Goal: Transaction & Acquisition: Book appointment/travel/reservation

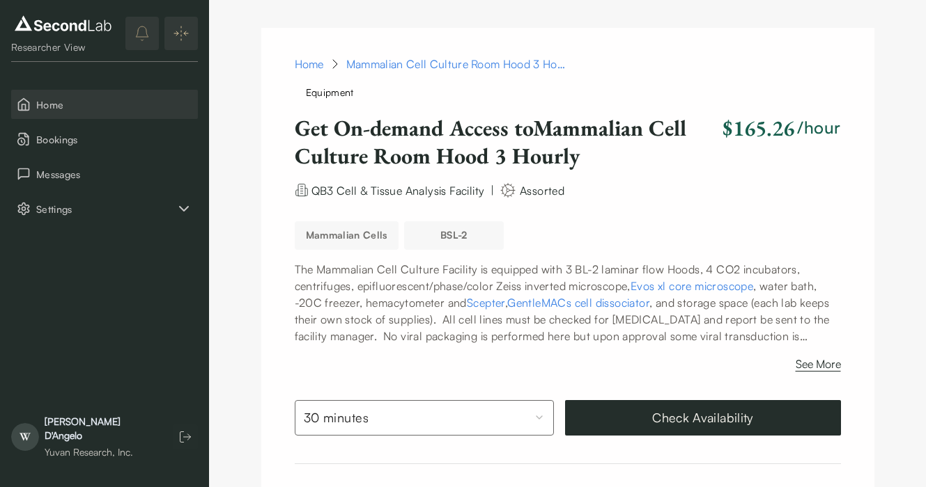
click at [47, 108] on span "Home" at bounding box center [114, 104] width 156 height 15
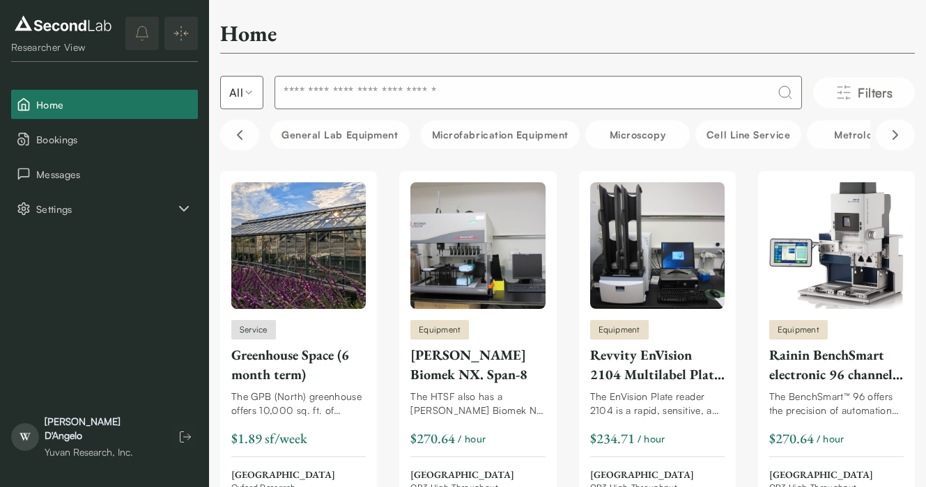
click at [535, 96] on input at bounding box center [537, 92] width 527 height 33
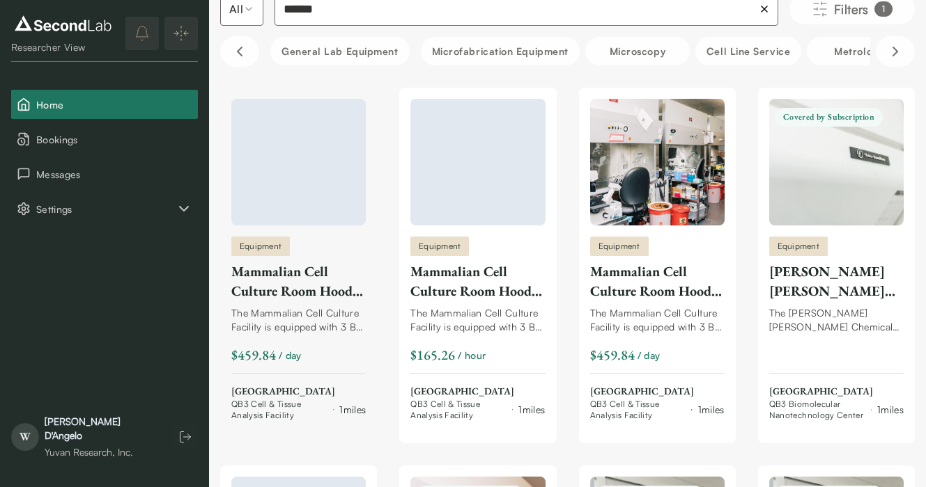
scroll to position [91, 0]
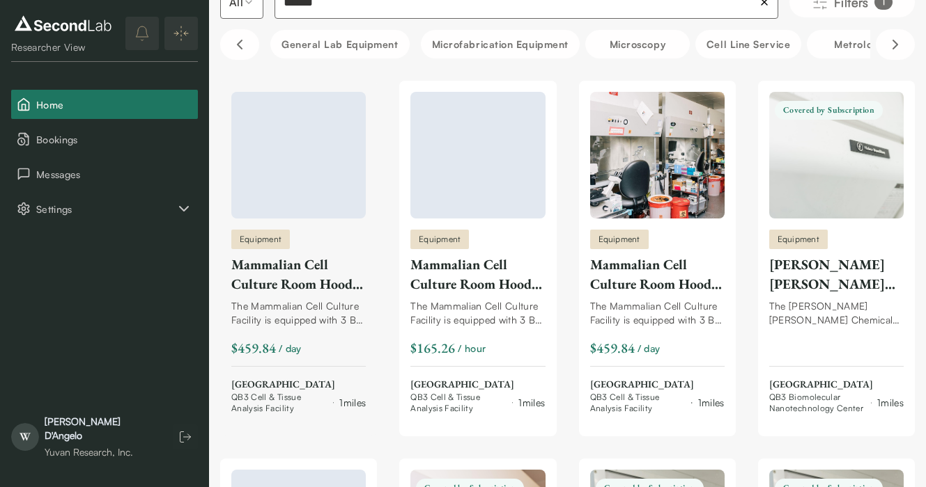
type input "******"
click at [275, 270] on div "Mammalian Cell Culture Room Hood 3 All Day" at bounding box center [298, 274] width 134 height 39
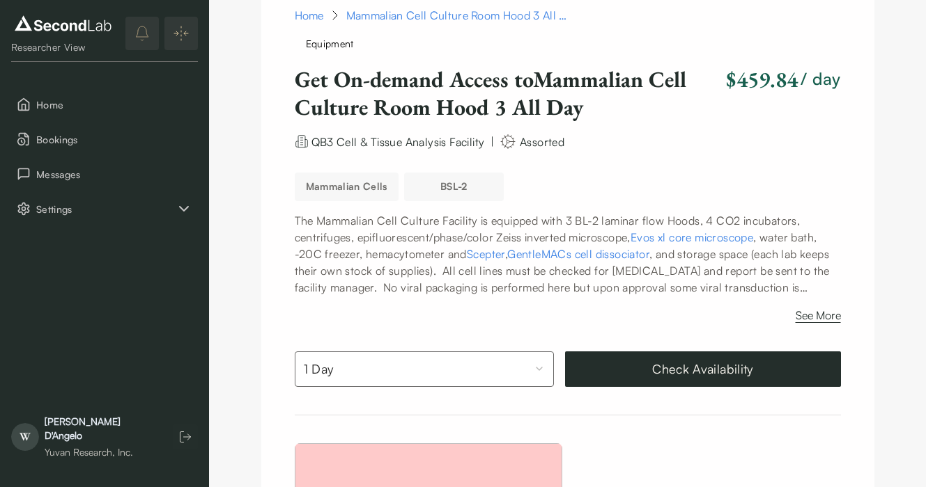
scroll to position [109, 0]
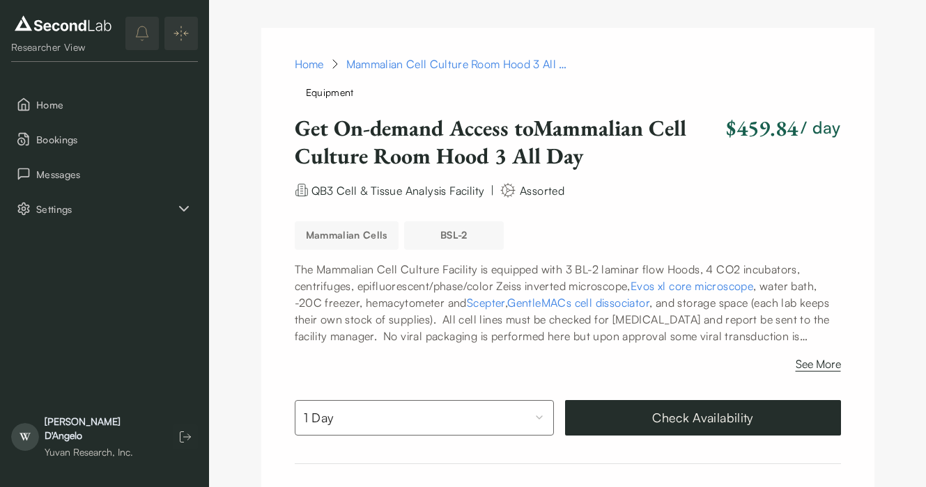
scroll to position [0, 0]
click at [310, 65] on link "Home" at bounding box center [309, 64] width 29 height 17
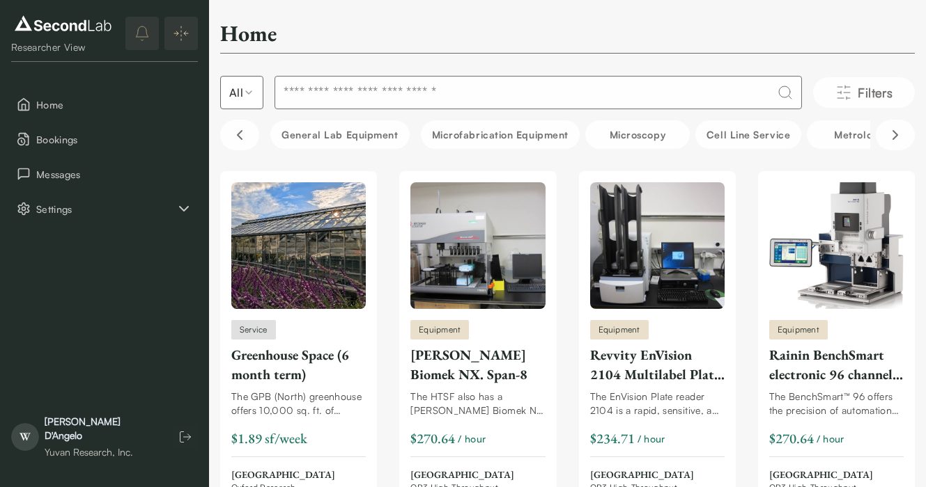
click at [617, 89] on input at bounding box center [537, 92] width 527 height 33
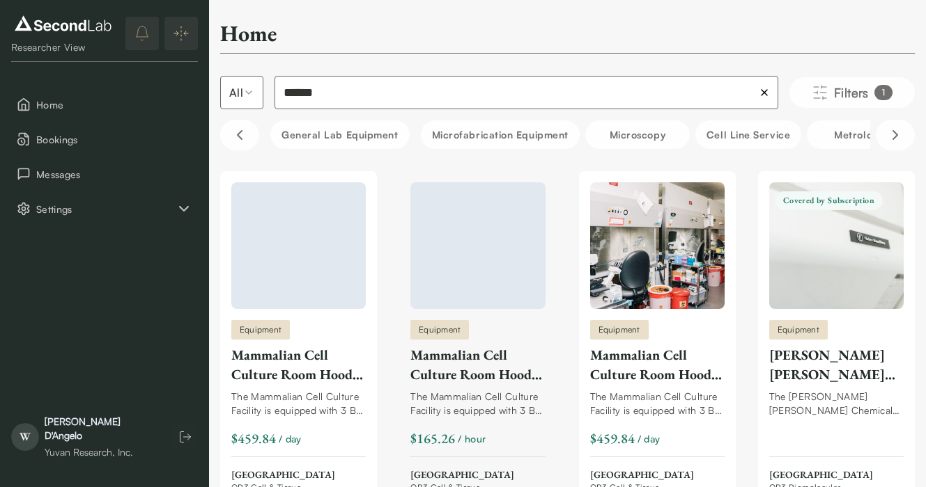
type input "******"
click at [469, 265] on div at bounding box center [477, 245] width 134 height 127
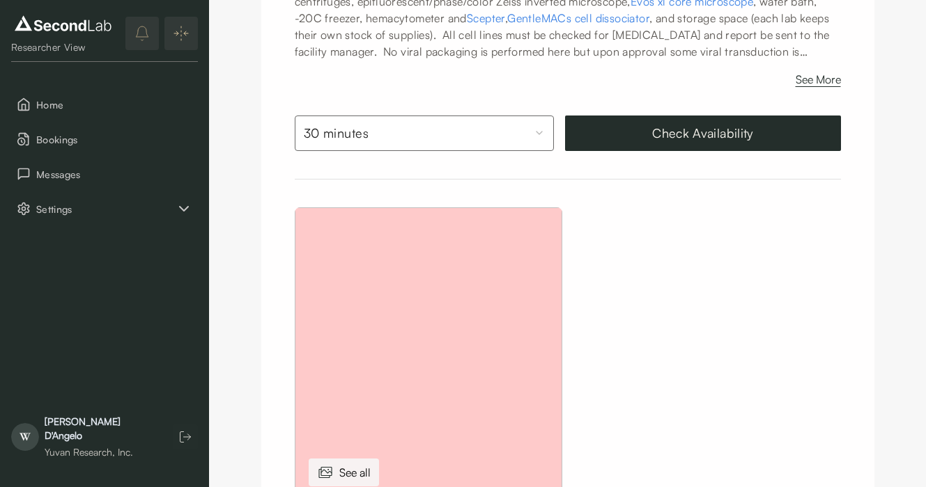
click at [692, 132] on button "Check Availability" at bounding box center [703, 134] width 276 height 36
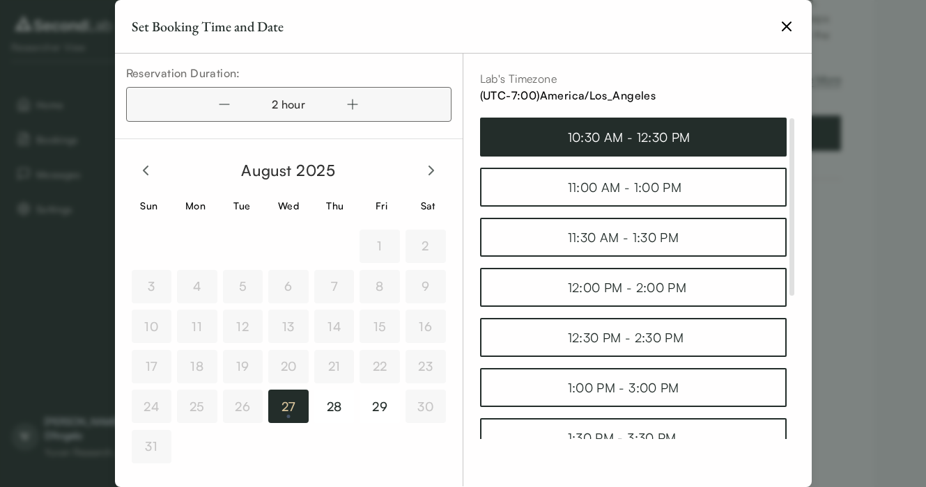
click at [639, 141] on div "10:30 AM - 12:30 PM" at bounding box center [633, 136] width 131 height 19
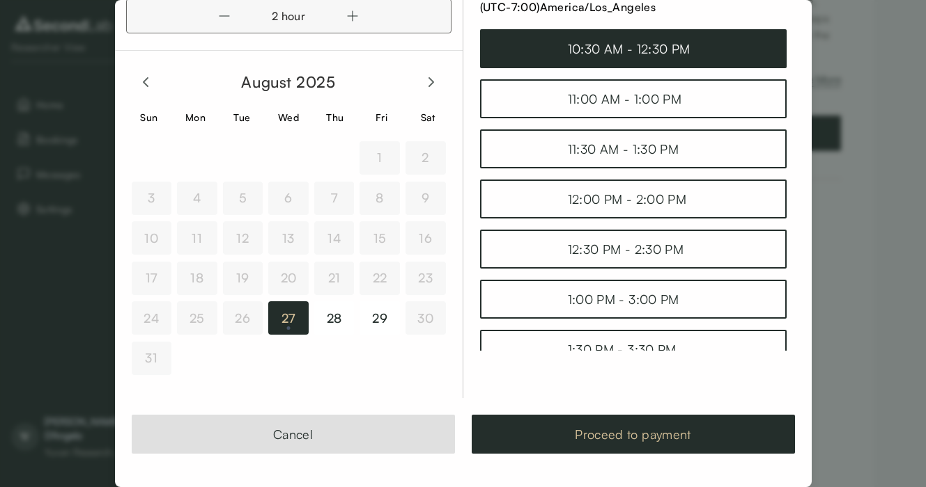
scroll to position [88, 0]
click at [647, 441] on button "Proceed to payment" at bounding box center [632, 434] width 323 height 39
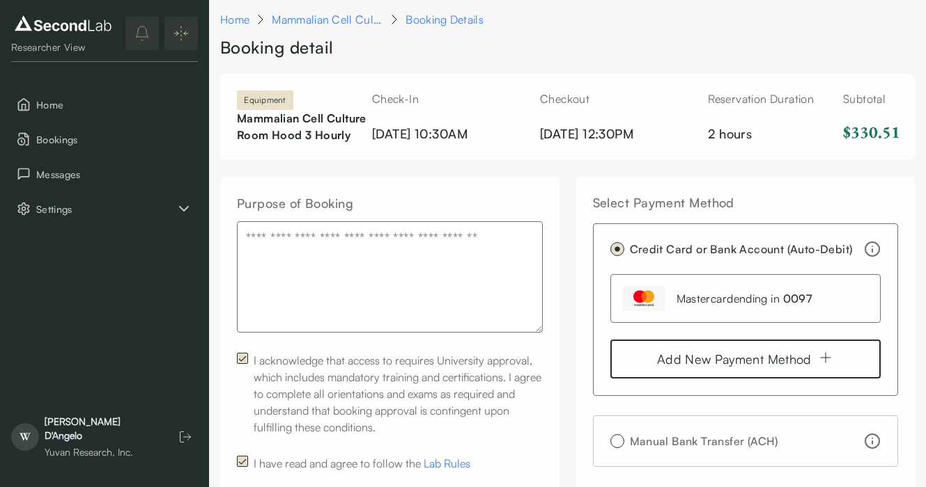
click at [391, 256] on textarea "Purpose of Booking" at bounding box center [390, 276] width 306 height 111
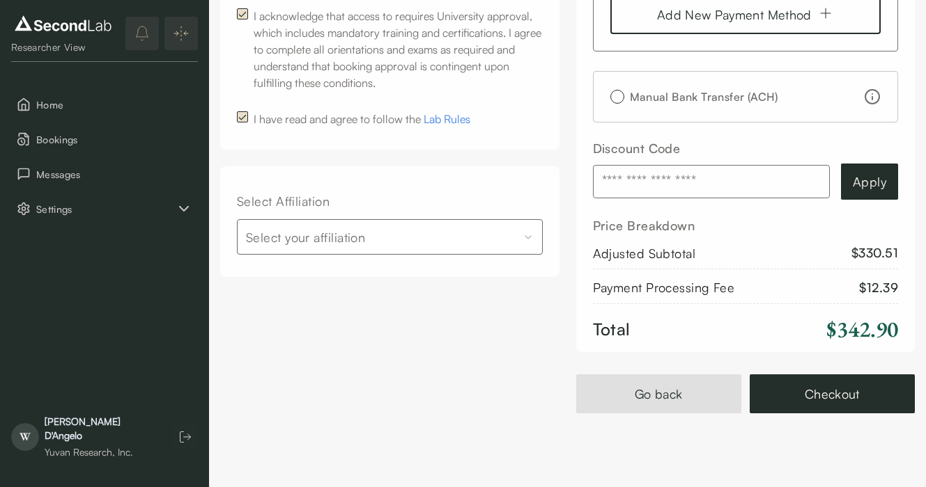
scroll to position [334, 0]
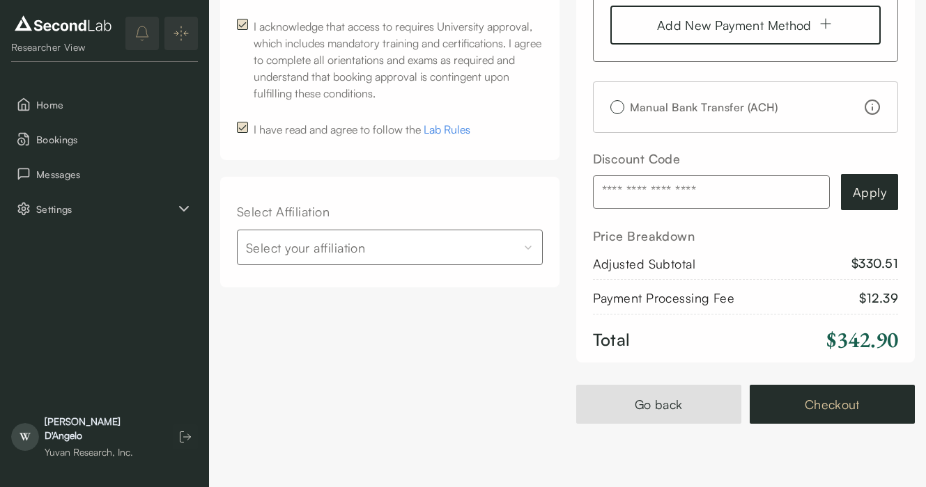
type textarea "**********"
click at [823, 424] on button "Checkout" at bounding box center [831, 404] width 165 height 39
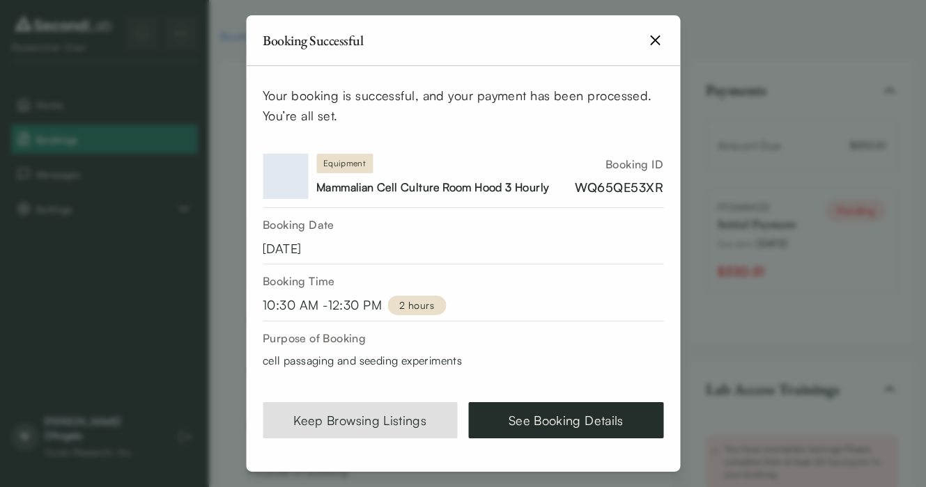
click at [652, 40] on icon "button" at bounding box center [654, 40] width 17 height 17
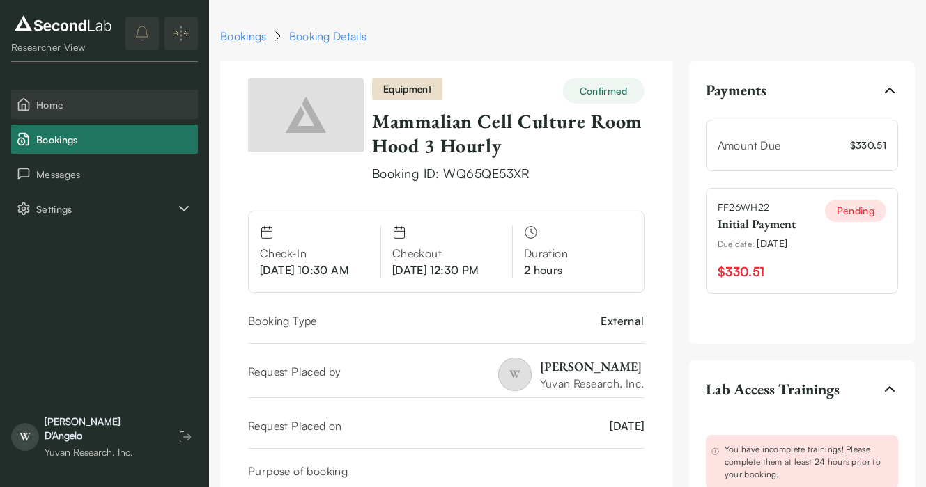
click at [52, 110] on span "Home" at bounding box center [114, 104] width 156 height 15
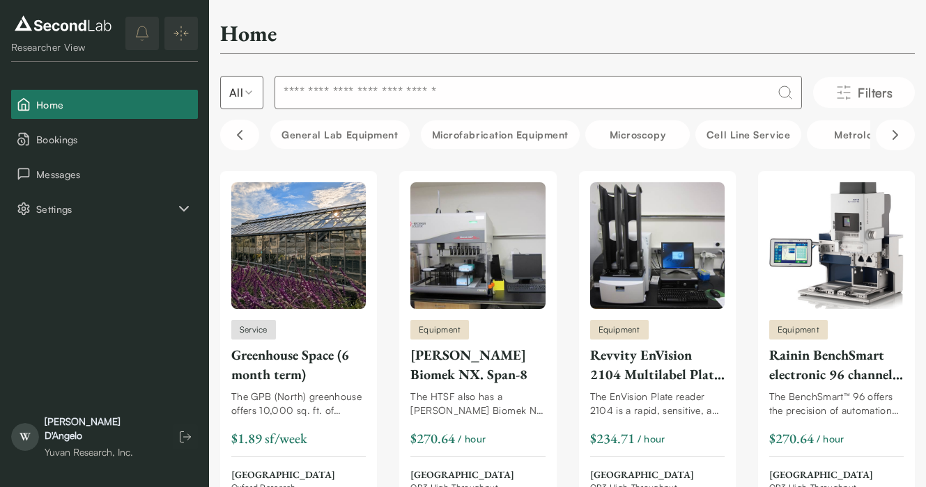
click at [498, 97] on input at bounding box center [537, 92] width 527 height 33
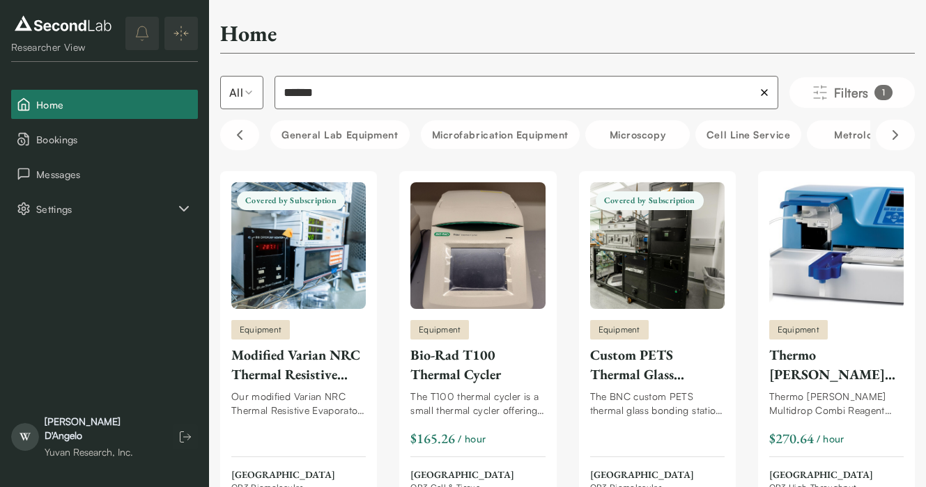
type input "*******"
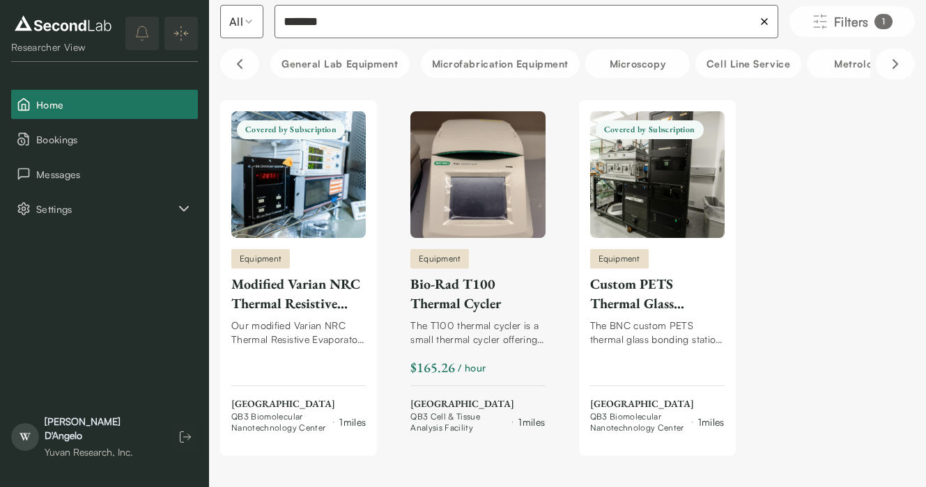
scroll to position [73, 0]
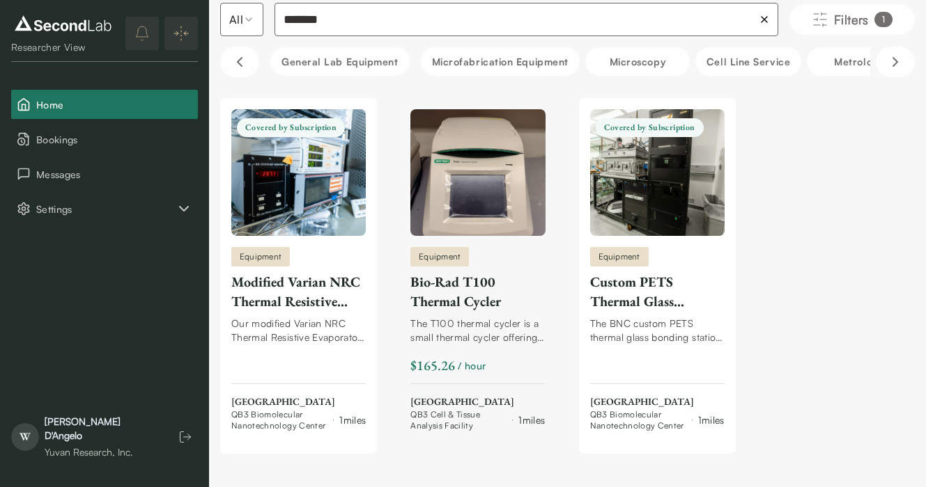
click at [487, 210] on img at bounding box center [477, 172] width 134 height 127
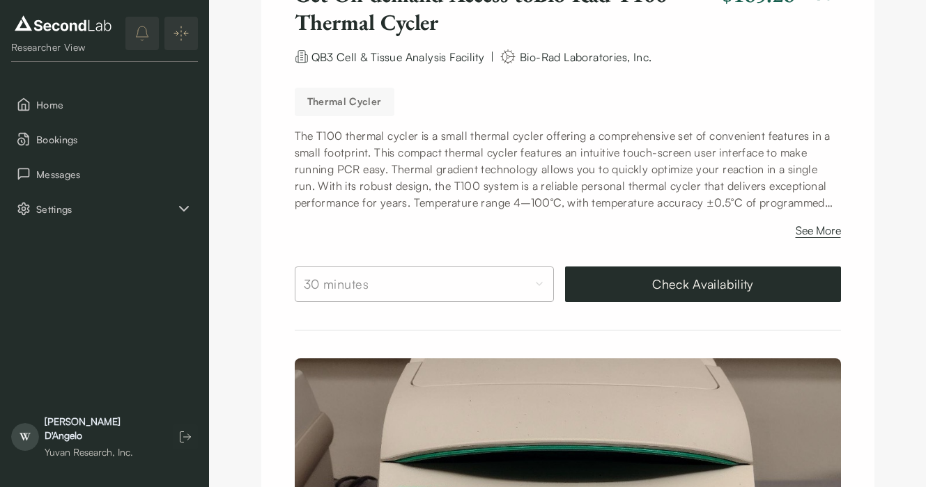
scroll to position [72, 0]
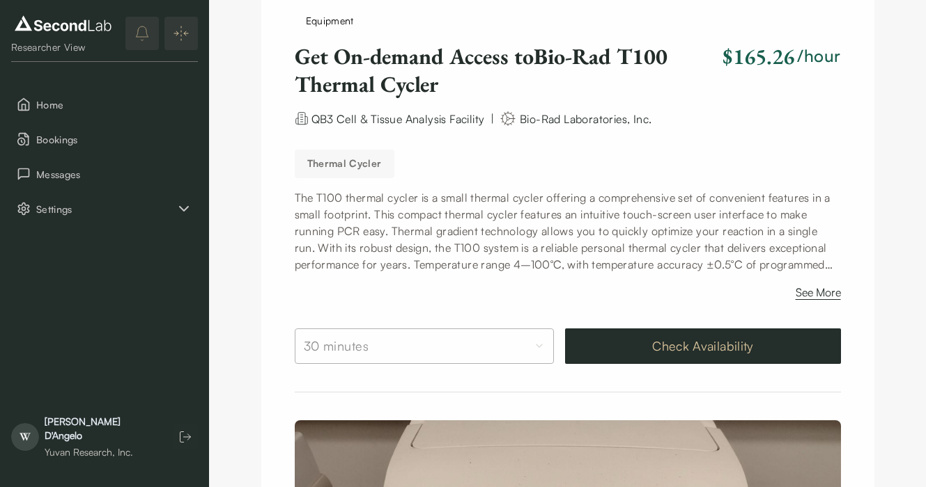
click at [712, 341] on button "Check Availability" at bounding box center [703, 347] width 276 height 36
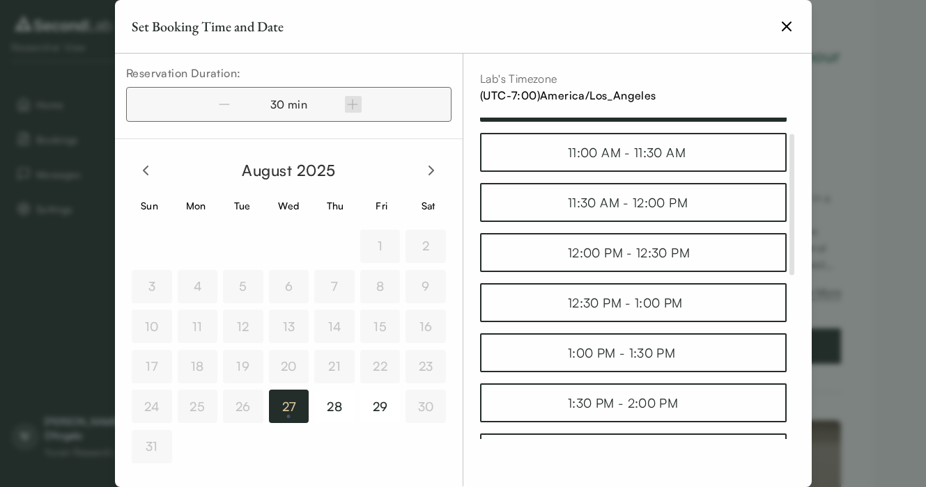
scroll to position [36, 0]
click at [353, 102] on div "30 min" at bounding box center [288, 104] width 325 height 35
click at [350, 109] on div "30 min" at bounding box center [288, 104] width 325 height 35
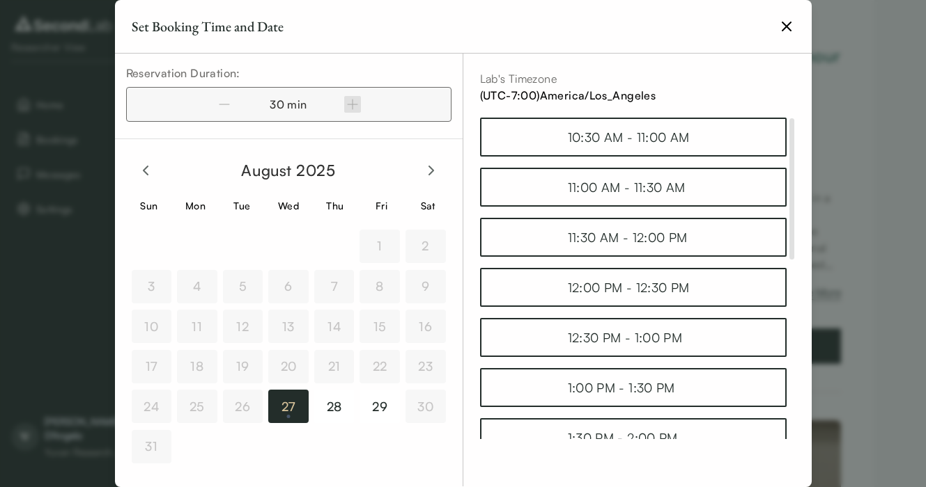
scroll to position [0, 0]
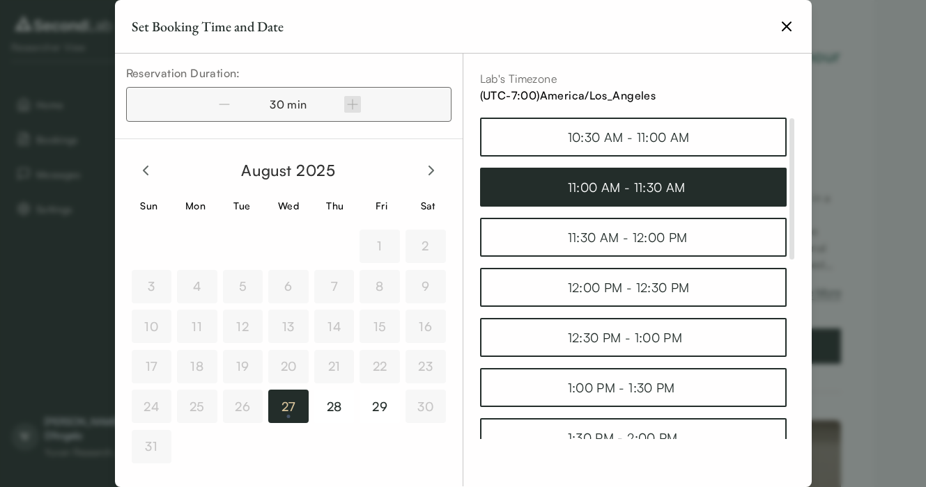
click at [645, 187] on div "11:00 AM - 11:30 AM" at bounding box center [633, 187] width 131 height 19
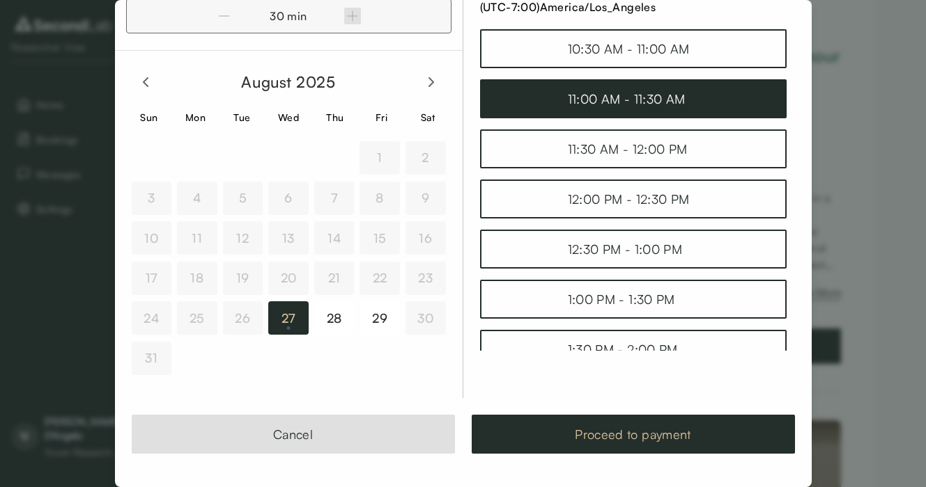
scroll to position [88, 0]
click at [615, 427] on button "Proceed to payment" at bounding box center [632, 434] width 323 height 39
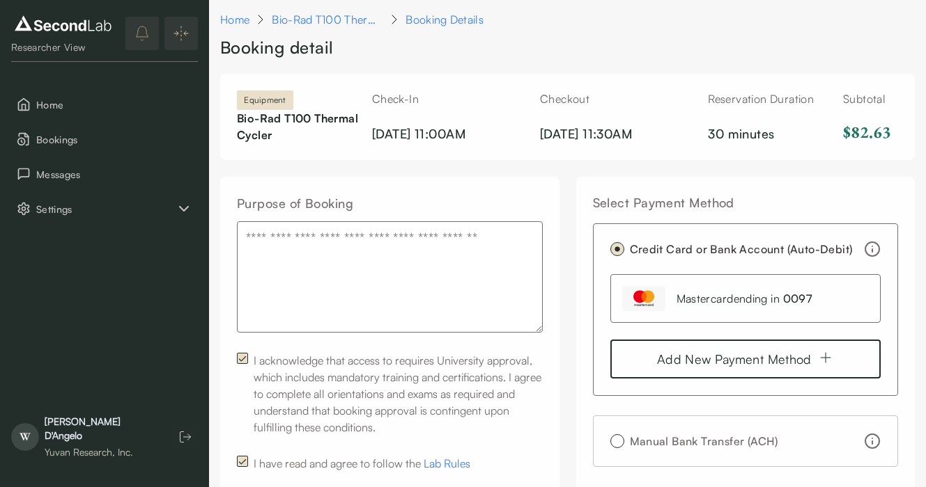
click at [445, 263] on textarea "Purpose of Booking" at bounding box center [390, 276] width 306 height 111
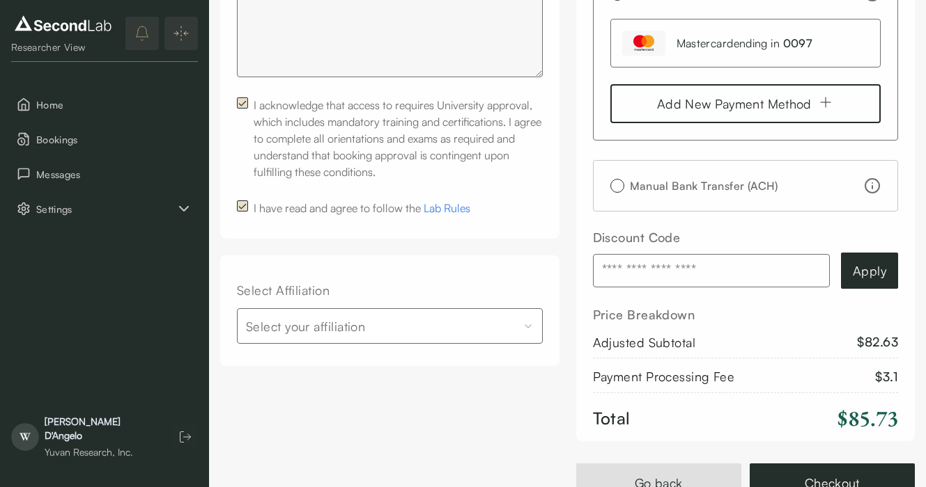
scroll to position [361, 0]
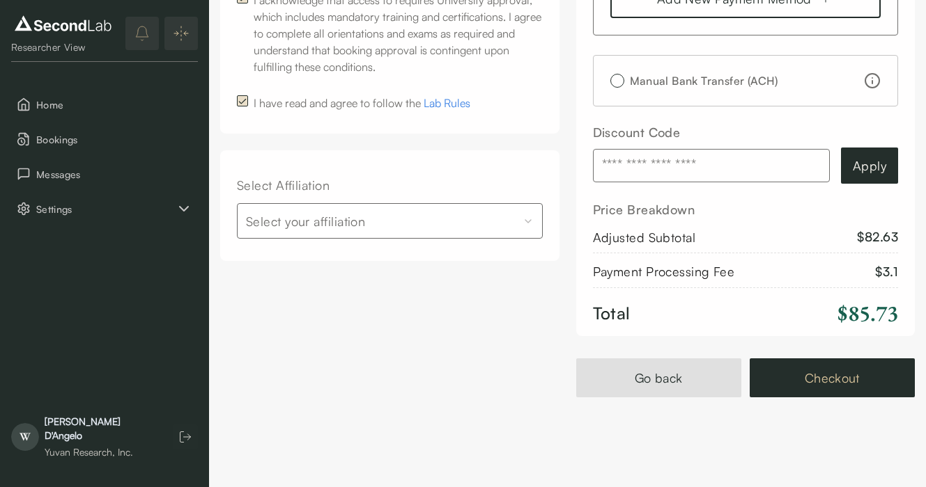
type textarea "**********"
click at [837, 376] on button "Checkout" at bounding box center [831, 378] width 165 height 39
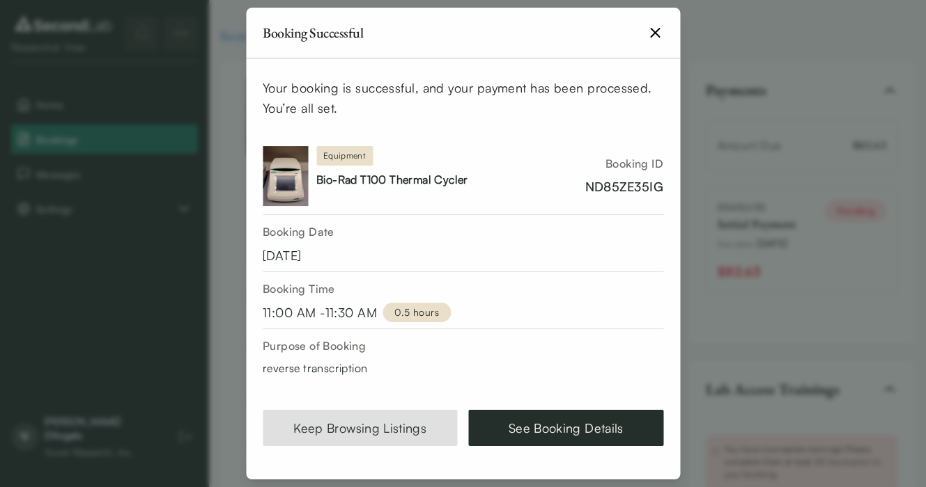
click at [656, 31] on icon "button" at bounding box center [654, 32] width 17 height 17
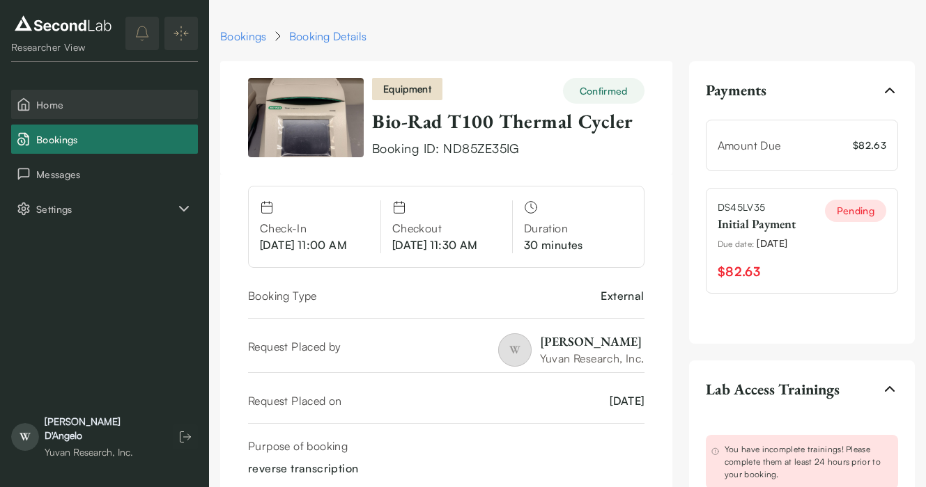
click at [84, 102] on span "Home" at bounding box center [114, 104] width 156 height 15
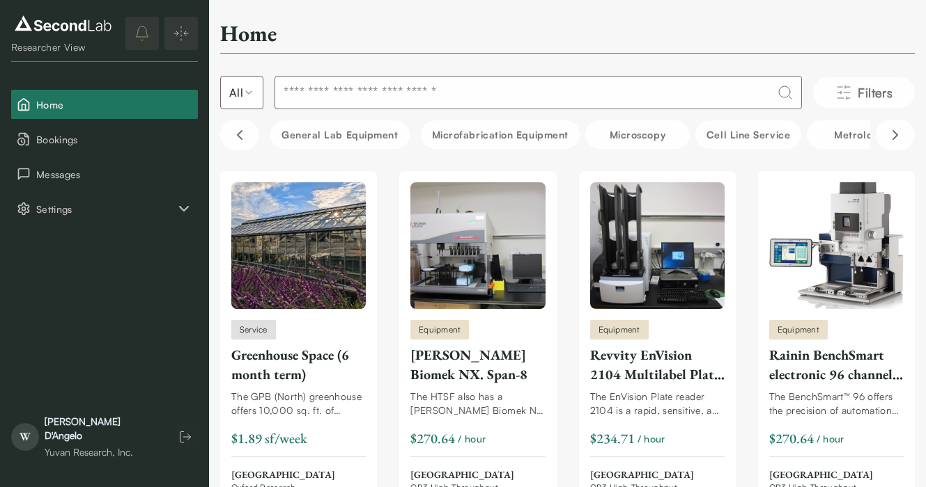
click at [540, 94] on input at bounding box center [537, 92] width 527 height 33
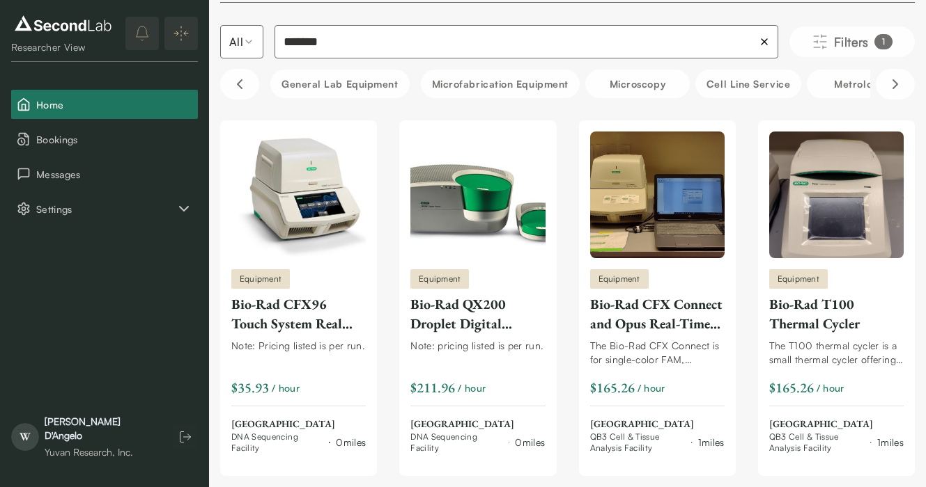
scroll to position [33, 0]
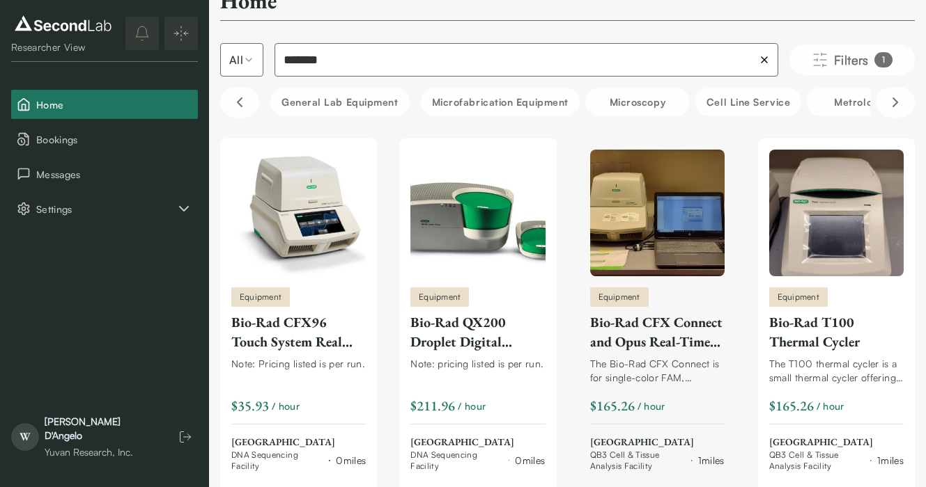
type input "*******"
click at [652, 221] on img at bounding box center [657, 213] width 134 height 127
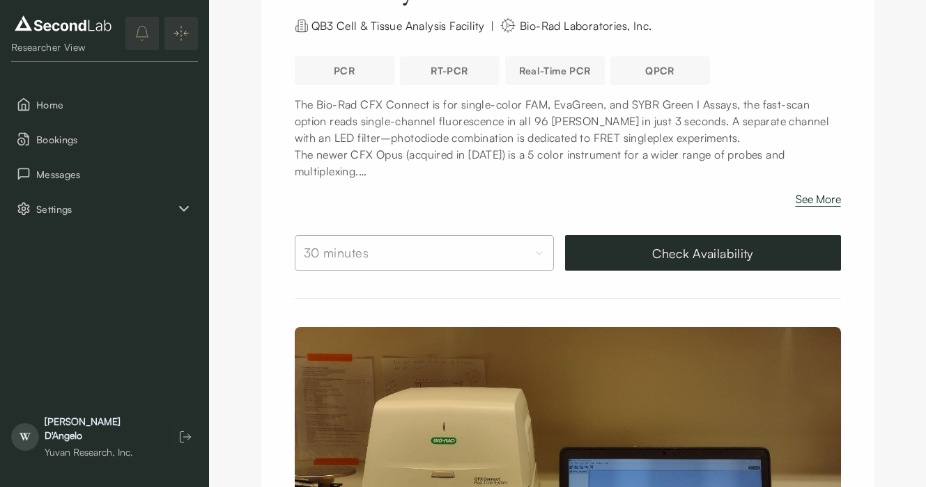
scroll to position [203, 0]
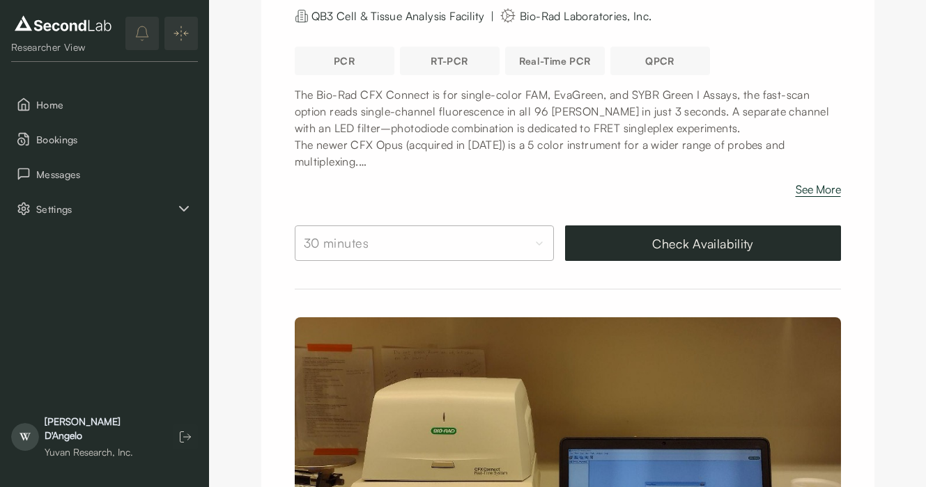
click at [827, 194] on button "See More" at bounding box center [817, 192] width 45 height 22
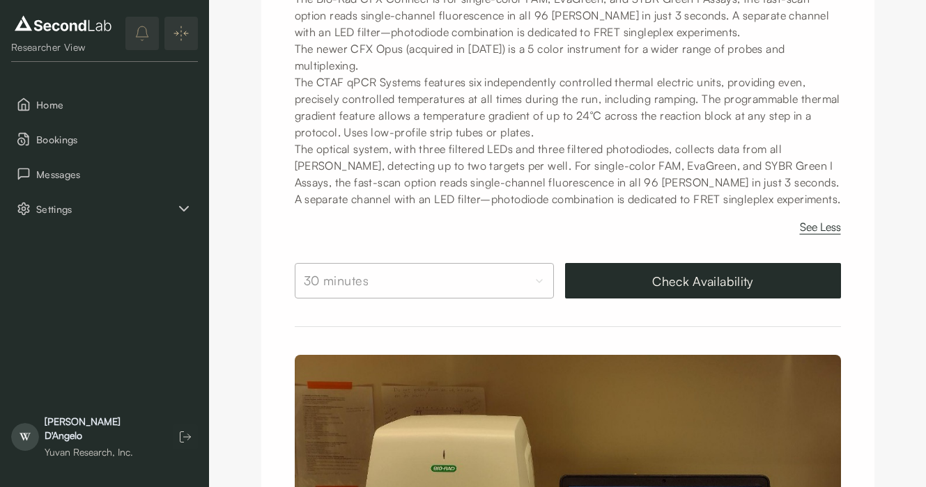
scroll to position [309, 0]
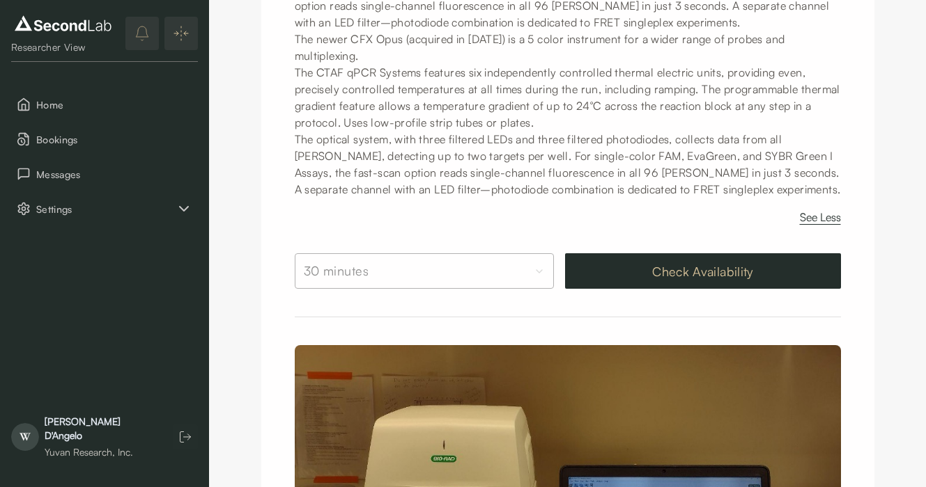
click at [690, 270] on button "Check Availability" at bounding box center [703, 271] width 276 height 36
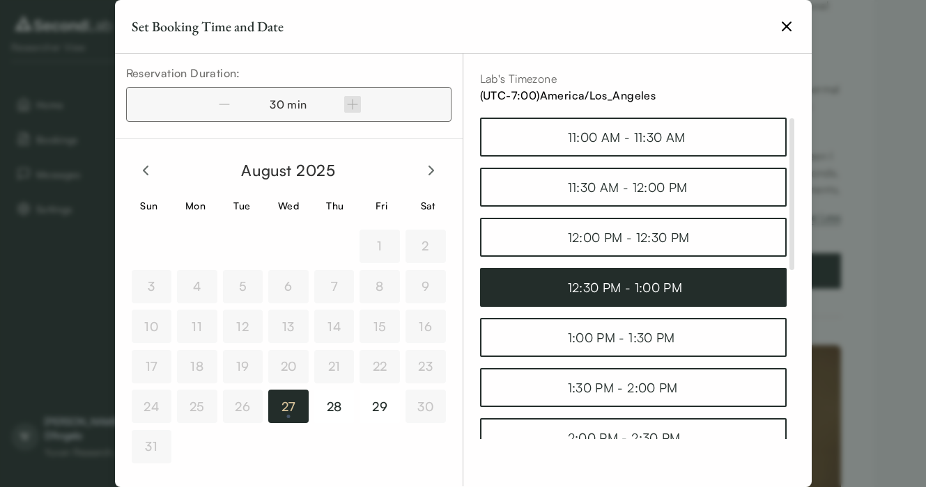
click at [616, 291] on div "12:30 PM - 1:00 PM" at bounding box center [633, 287] width 131 height 19
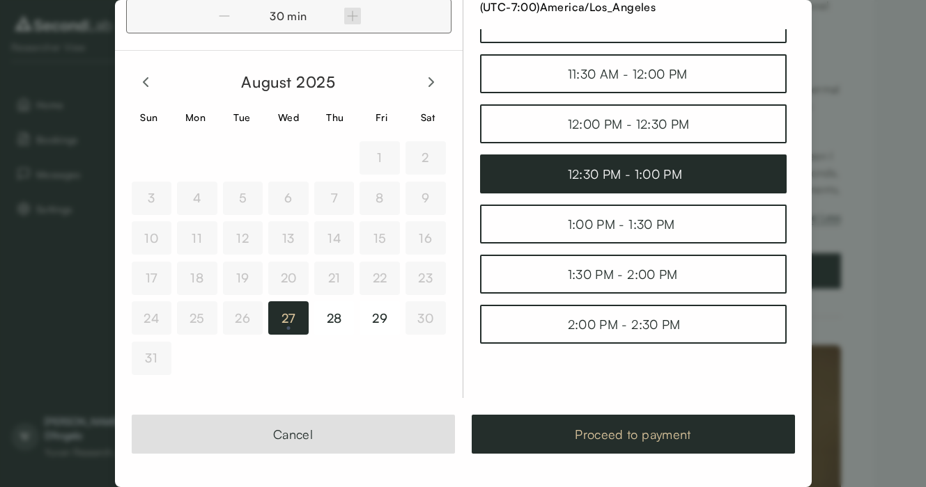
scroll to position [88, 0]
click at [567, 426] on button "Proceed to payment" at bounding box center [632, 434] width 323 height 39
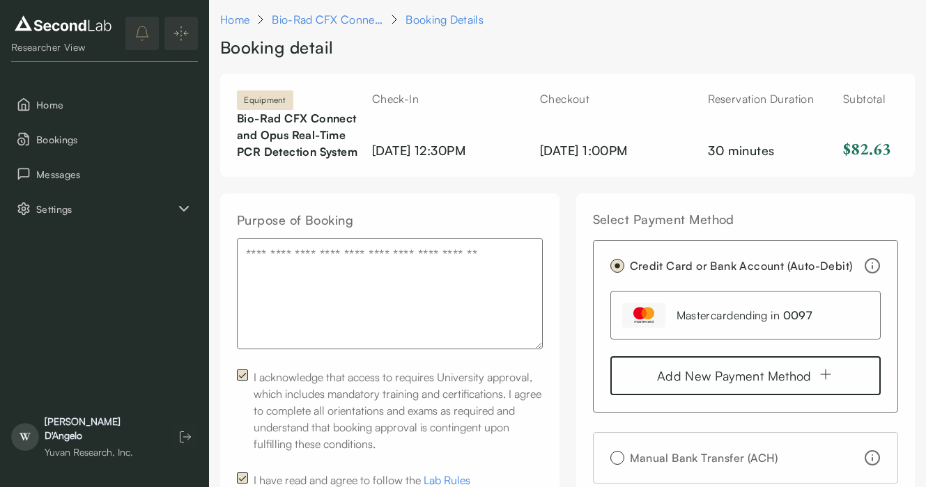
click at [801, 444] on div "Manual Bank Transfer (ACH)" at bounding box center [746, 458] width 306 height 52
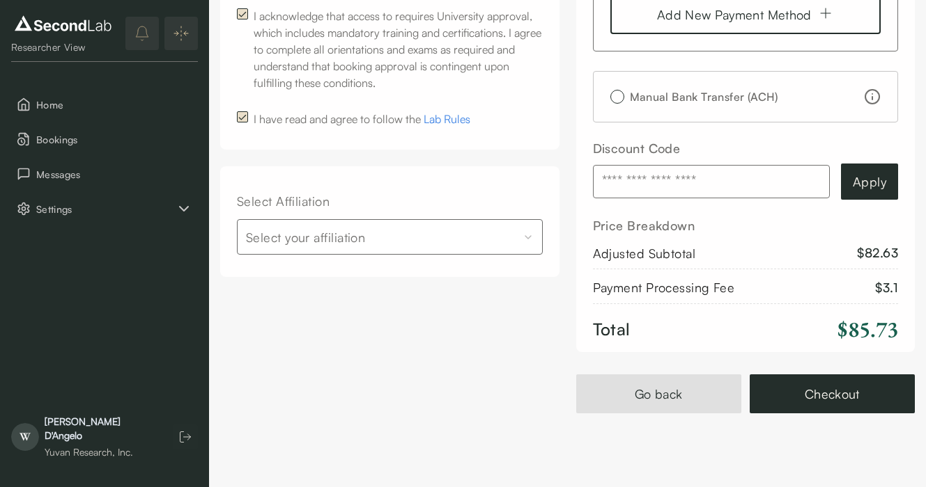
scroll to position [164, 0]
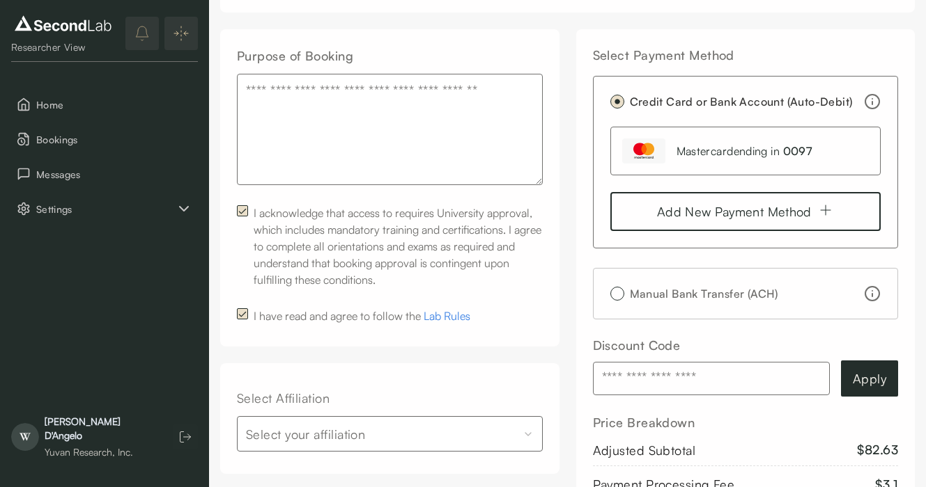
click at [251, 123] on textarea "Purpose of Booking" at bounding box center [390, 129] width 306 height 111
type textarea "****"
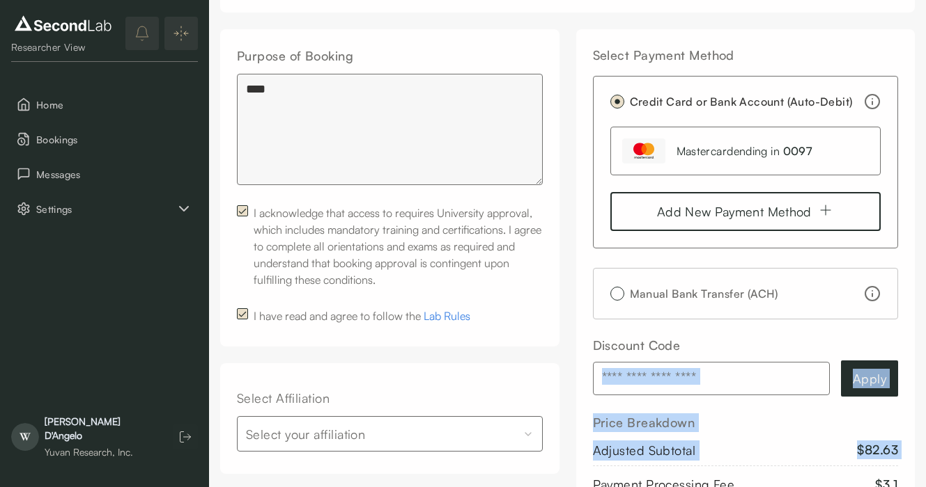
drag, startPoint x: 749, startPoint y: 467, endPoint x: 770, endPoint y: 258, distance: 209.9
click at [768, 268] on div "Select Payment Method Credit Card or Bank Account (Auto-Debit) mastercard endin…" at bounding box center [745, 289] width 339 height 520
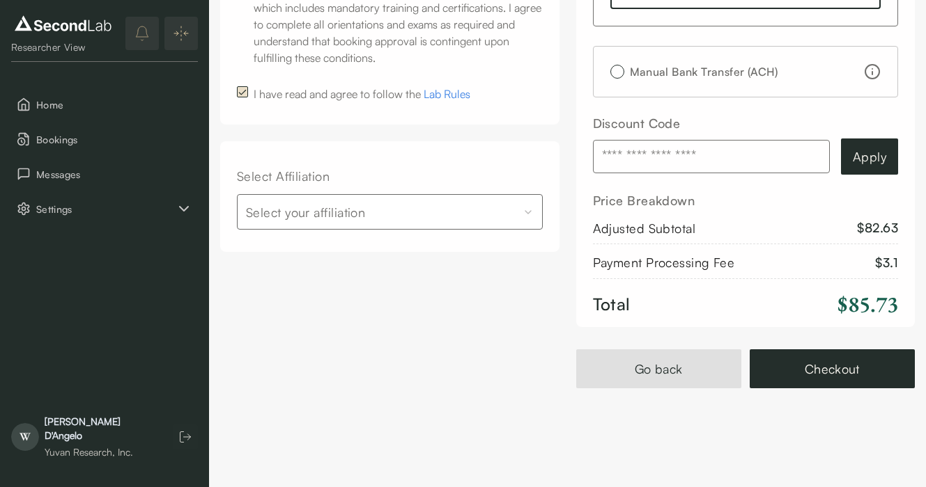
click at [770, 258] on div "Payment Processing Fee $ 3.1" at bounding box center [746, 266] width 306 height 26
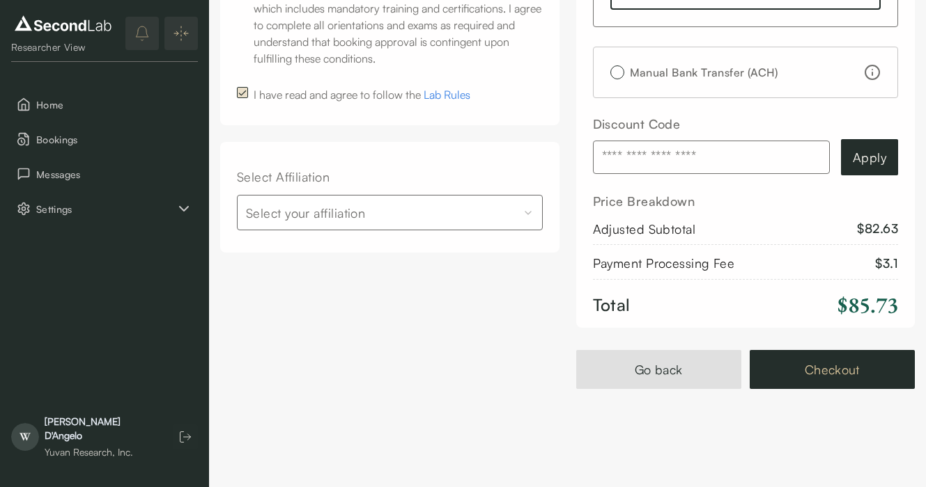
click at [830, 377] on button "Checkout" at bounding box center [831, 369] width 165 height 39
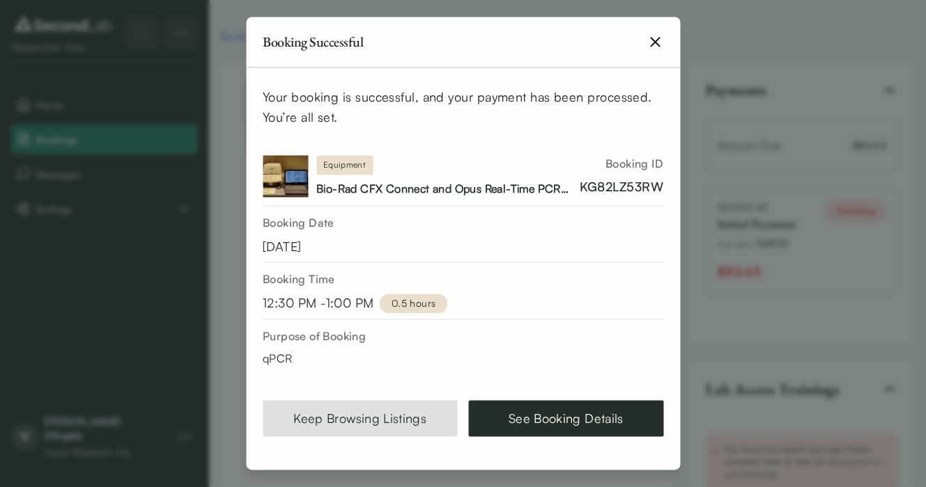
click at [656, 38] on icon "button" at bounding box center [654, 41] width 17 height 17
